Goal: Task Accomplishment & Management: Complete application form

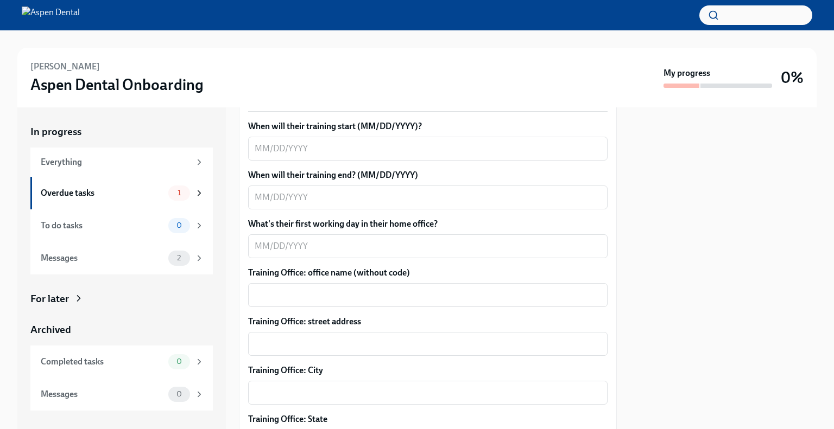
scroll to position [202, 0]
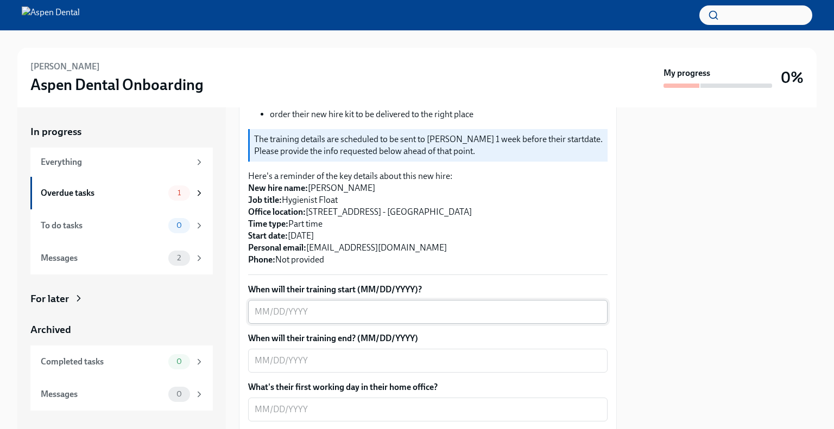
click at [359, 314] on textarea "When will their training start (MM/DD/YYYY)?" at bounding box center [428, 312] width 346 height 13
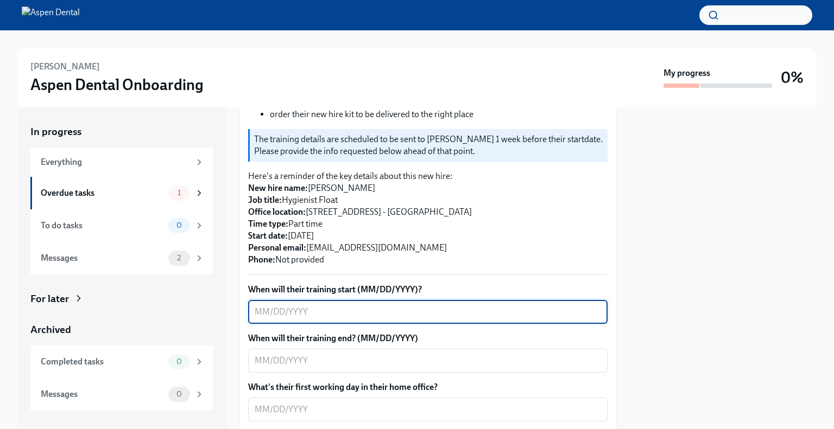
click at [335, 308] on textarea "When will their training start (MM/DD/YYYY)?" at bounding box center [428, 312] width 346 height 13
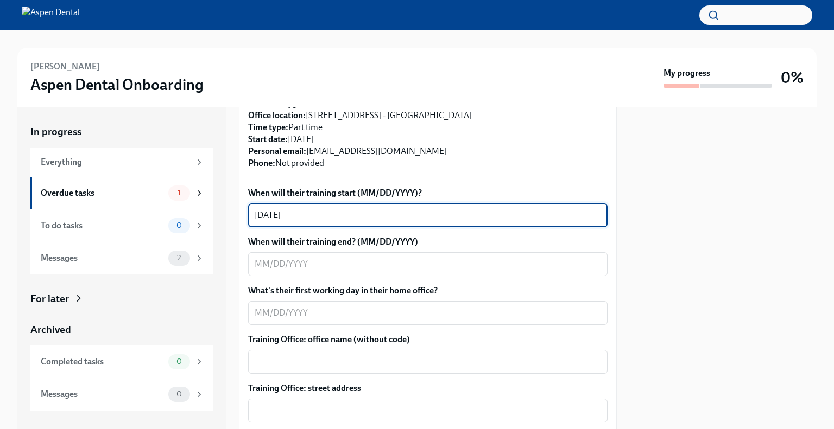
scroll to position [311, 0]
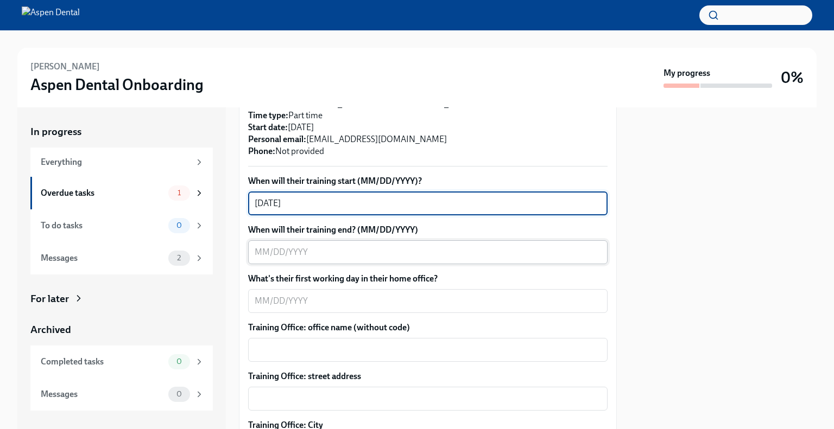
type textarea "[DATE]"
click at [314, 250] on textarea "When will their training end? (MM/DD/YYYY)" at bounding box center [428, 252] width 346 height 13
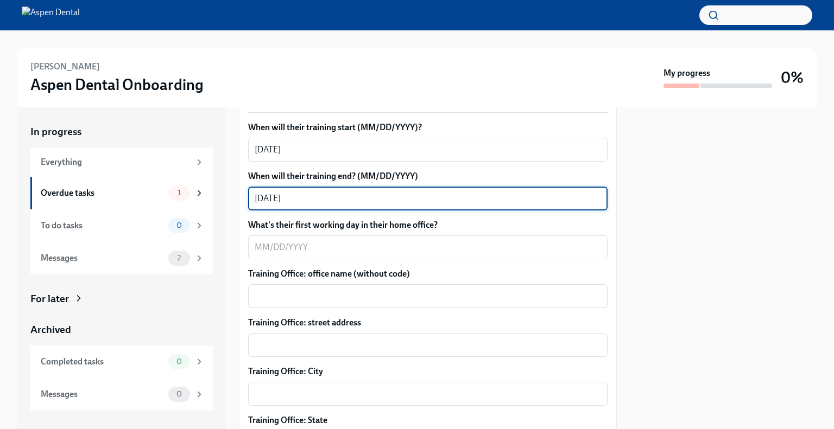
scroll to position [365, 0]
type textarea "[DATE]"
click at [290, 242] on textarea "What's their first working day in their home office?" at bounding box center [428, 246] width 346 height 13
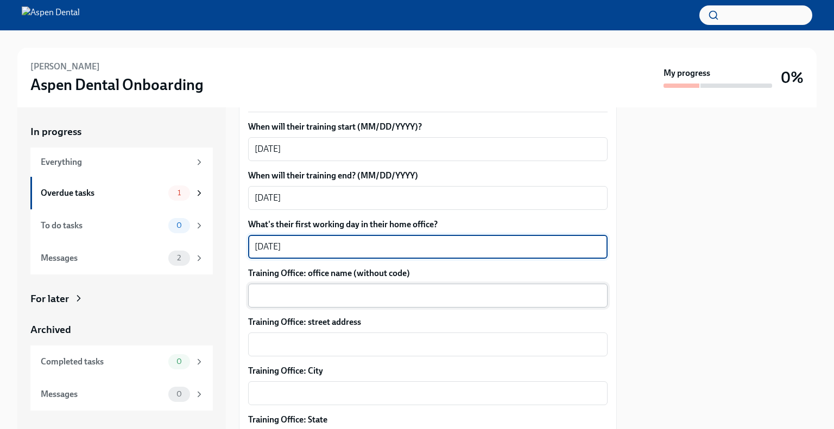
type textarea "[DATE]"
click at [402, 290] on textarea "Training Office: office name (without code)" at bounding box center [428, 295] width 346 height 13
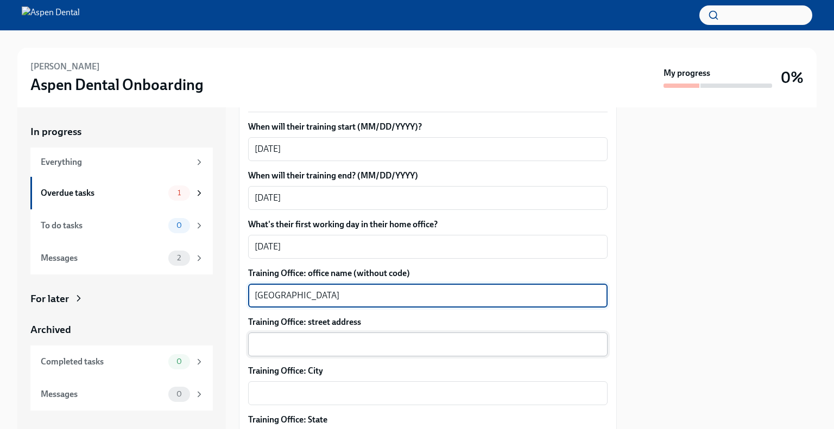
type textarea "[GEOGRAPHIC_DATA]"
click at [373, 333] on div "x ​" at bounding box center [427, 345] width 359 height 24
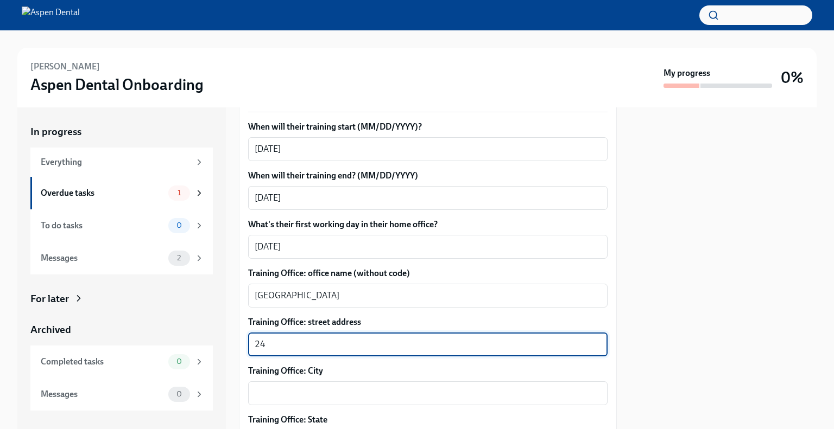
type textarea "2"
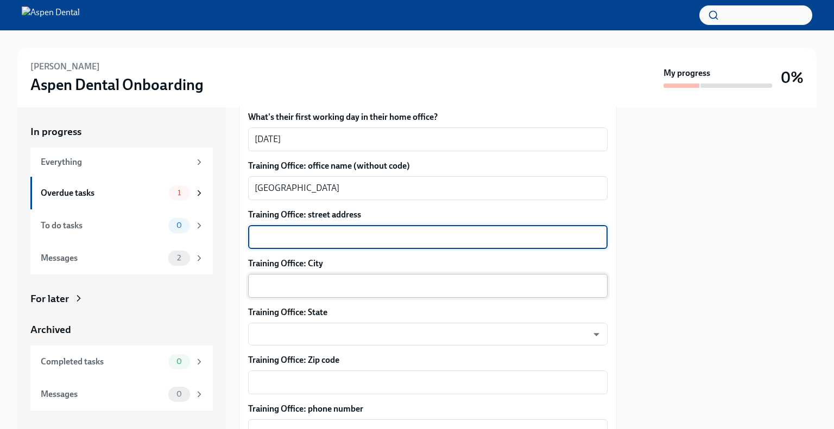
scroll to position [474, 0]
click at [300, 237] on textarea "Training Office: street address" at bounding box center [428, 236] width 346 height 13
click at [302, 236] on textarea "Training Office: street address" at bounding box center [428, 236] width 346 height 13
type textarea "[STREET_ADDRESS][PERSON_NAME]"
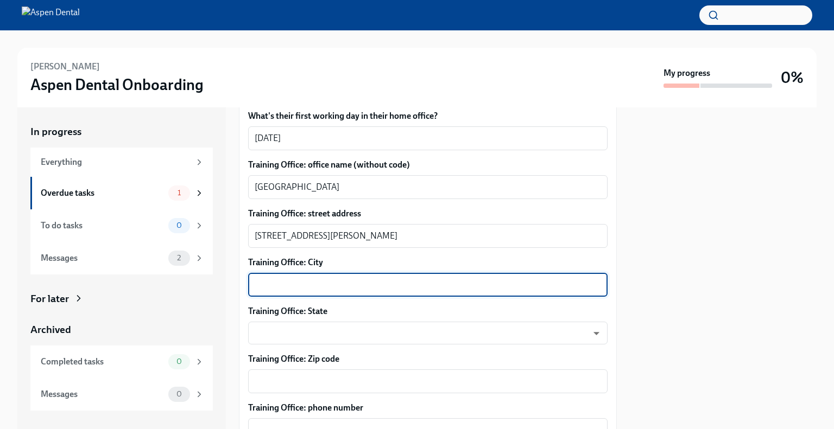
click at [306, 281] on textarea "Training Office: City" at bounding box center [428, 284] width 346 height 13
type textarea "[GEOGRAPHIC_DATA]"
click at [266, 340] on body "[PERSON_NAME] Aspen Dental Onboarding My progress 0% In progress Everything Ove…" at bounding box center [417, 214] width 834 height 429
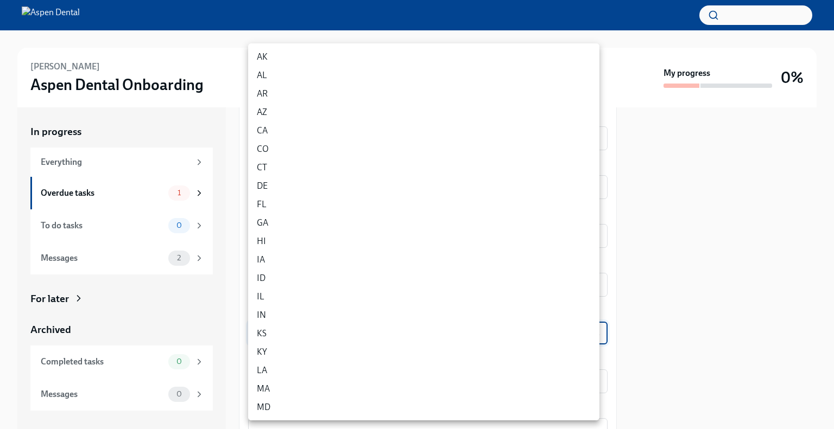
click at [264, 352] on li "KY" at bounding box center [423, 352] width 351 height 18
type input "_hgogPhmZ"
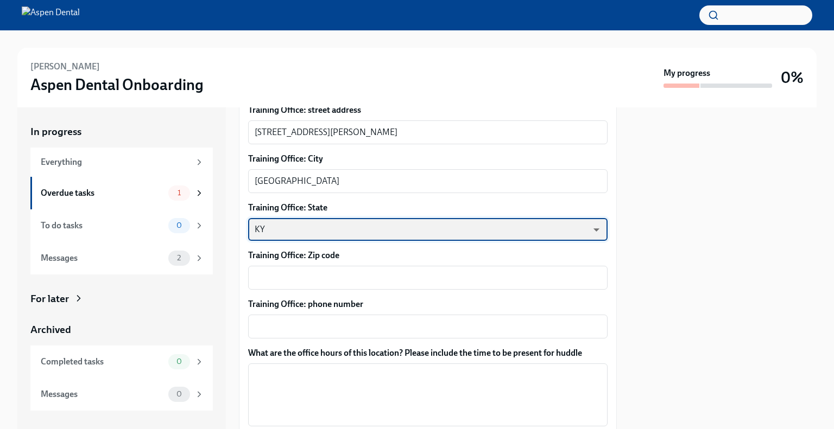
scroll to position [582, 0]
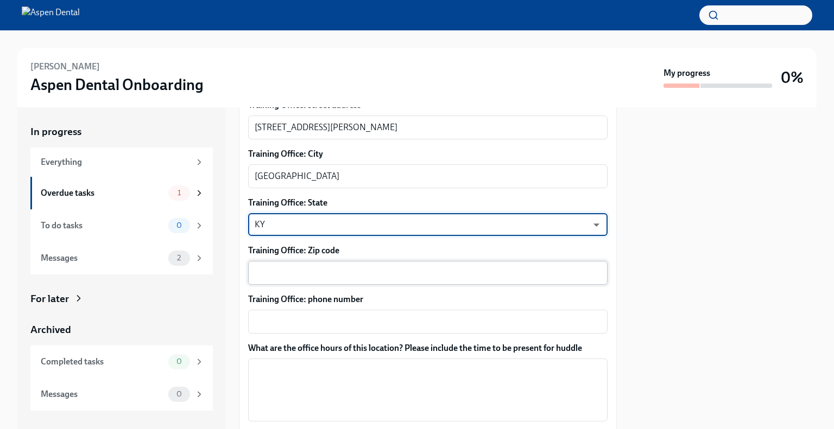
click at [333, 262] on div "x ​" at bounding box center [427, 273] width 359 height 24
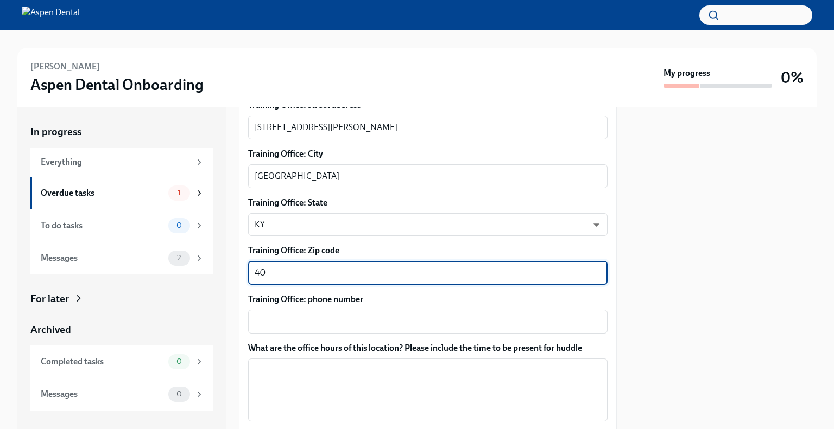
type textarea "4"
type textarea "42240"
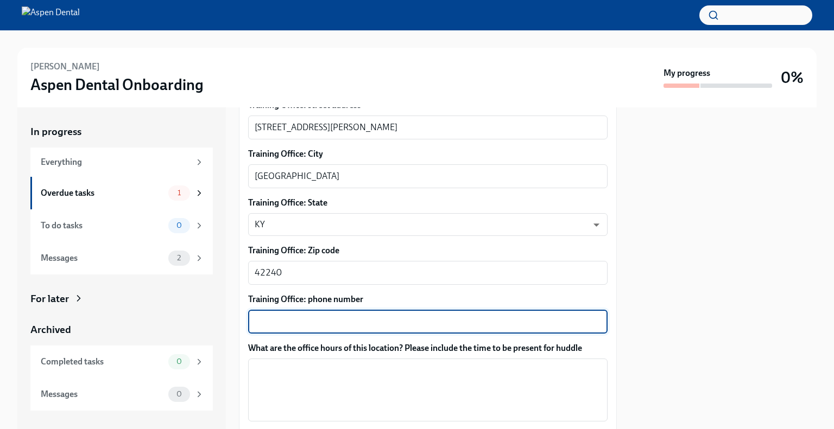
click at [336, 315] on textarea "Training Office: phone number" at bounding box center [428, 321] width 346 height 13
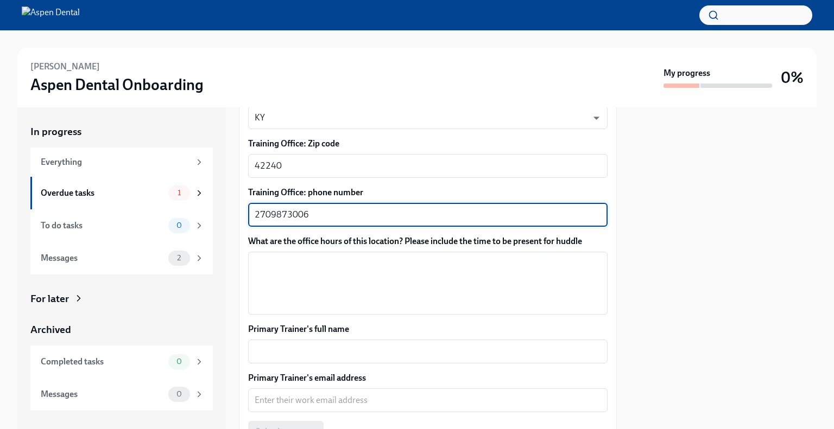
scroll to position [691, 0]
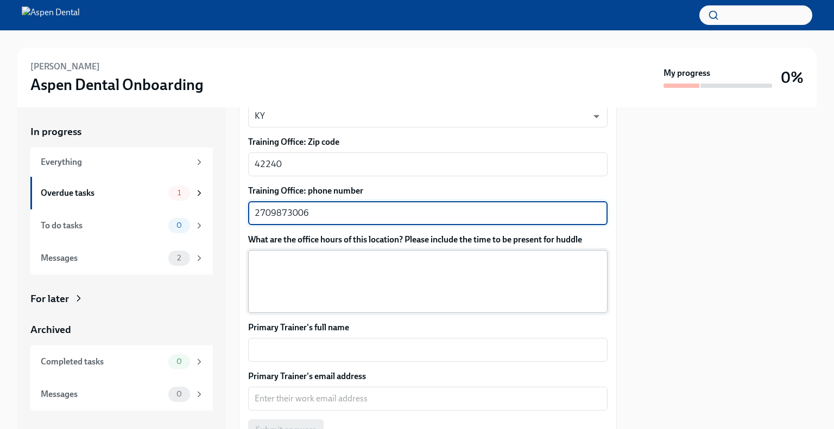
type textarea "2709873006"
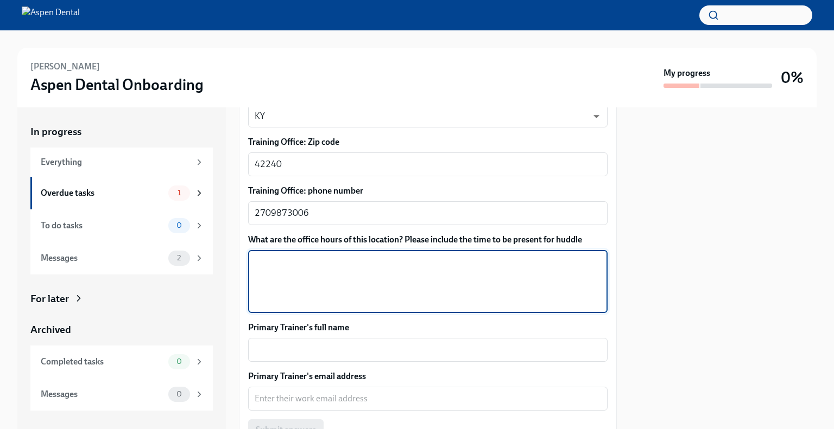
click at [370, 263] on textarea "What are the office hours of this location? Please include the time to be prese…" at bounding box center [428, 282] width 346 height 52
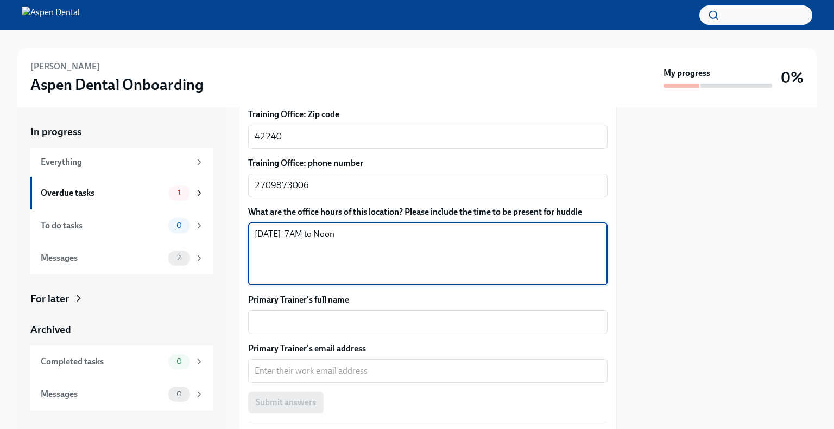
scroll to position [745, 0]
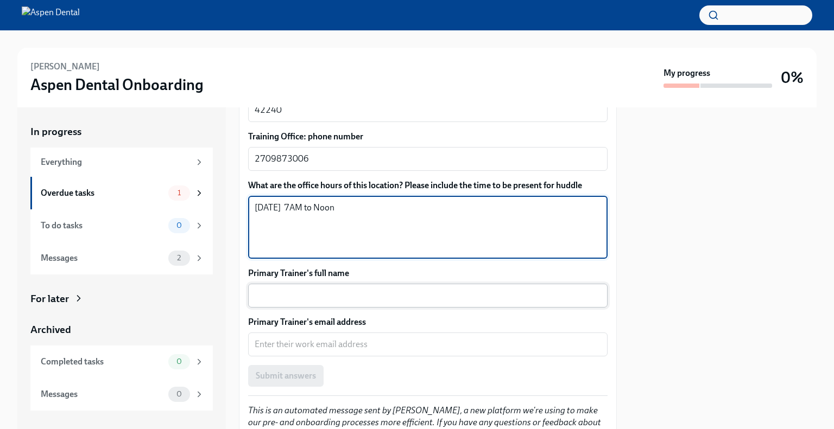
type textarea "[DATE] 7AM to Noon"
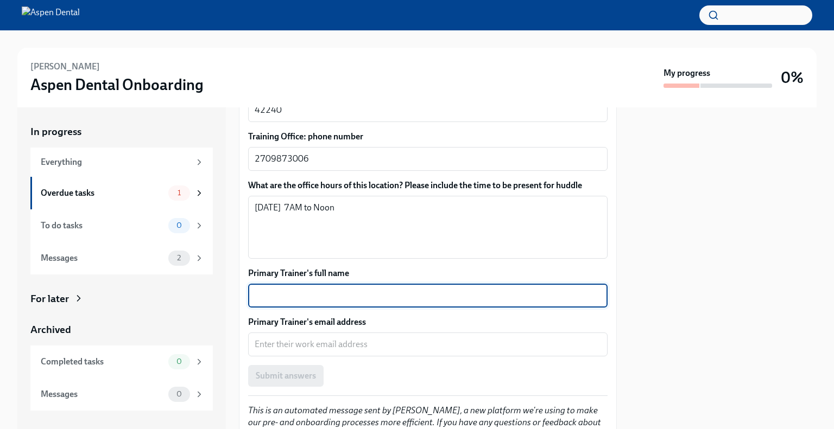
click at [333, 290] on textarea "Primary Trainer's full name" at bounding box center [428, 295] width 346 height 13
type textarea "a"
type textarea "[PERSON_NAME]"
click at [339, 340] on textarea "Primary Trainer's email address" at bounding box center [428, 344] width 346 height 13
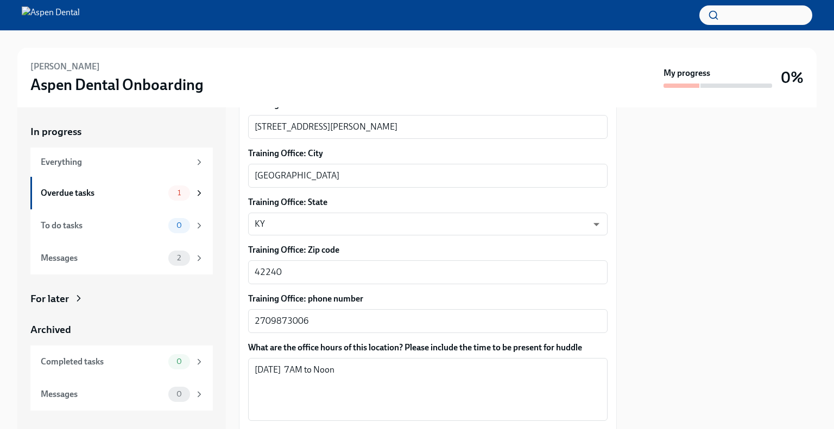
scroll to position [799, 0]
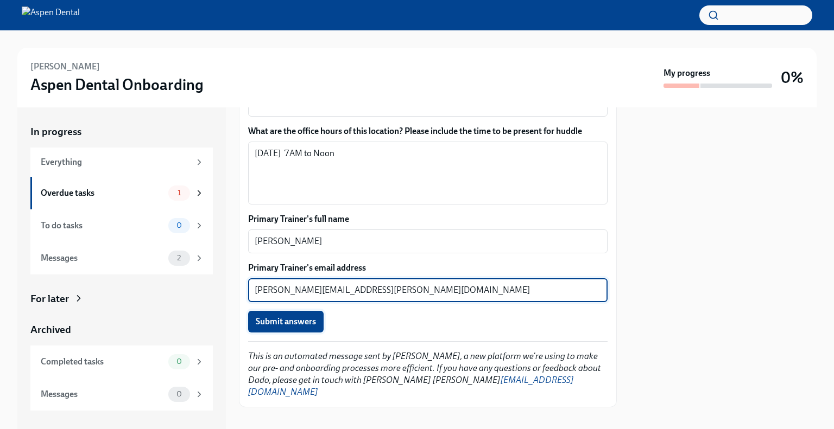
type textarea "[PERSON_NAME][EMAIL_ADDRESS][PERSON_NAME][DOMAIN_NAME]"
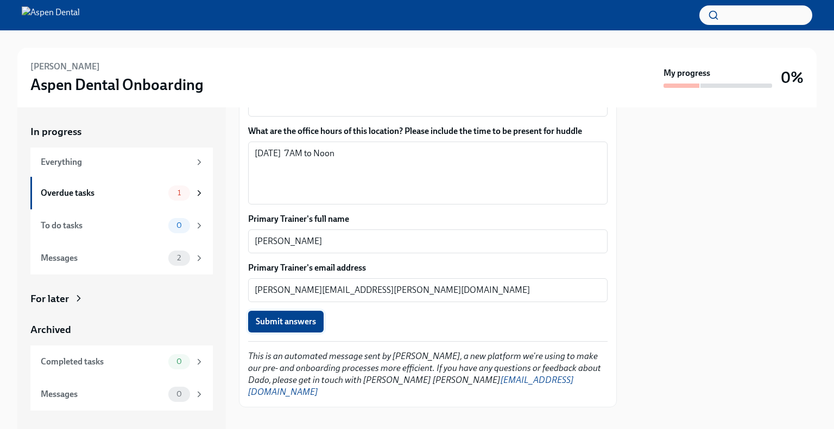
click at [287, 323] on span "Submit answers" at bounding box center [286, 321] width 60 height 11
